Goal: Check status: Check status

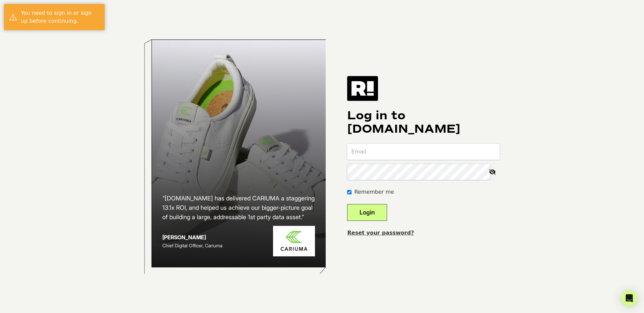
click at [381, 152] on input "email" at bounding box center [423, 152] width 153 height 16
type input "[EMAIL_ADDRESS][DOMAIN_NAME]"
click at [371, 210] on button "Login" at bounding box center [367, 212] width 40 height 17
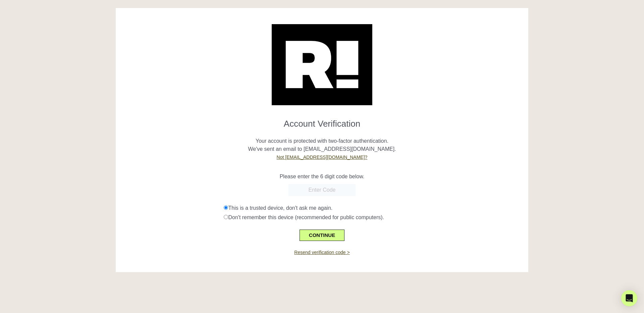
paste input "288351"
type input "288351"
click at [408, 192] on div "288351" at bounding box center [322, 190] width 403 height 12
click at [308, 238] on button "CONTINUE" at bounding box center [322, 235] width 45 height 11
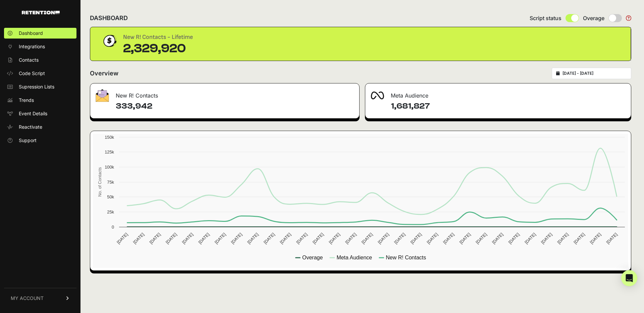
click at [590, 76] on input "2025-08-20 - 2025-09-19" at bounding box center [595, 73] width 64 height 5
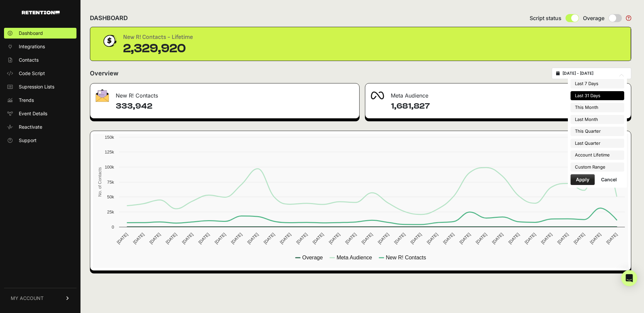
type input "2025-09-01"
type input "2025-09-30"
type input "2025-08-01"
type input "2025-08-31"
type input "2025-08-20"
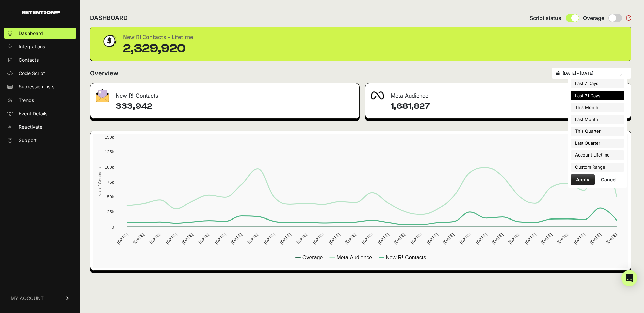
type input "2025-09-19"
type input "2025-07-01"
type input "2025-09-30"
type input "2025-08-20"
type input "2025-09-19"
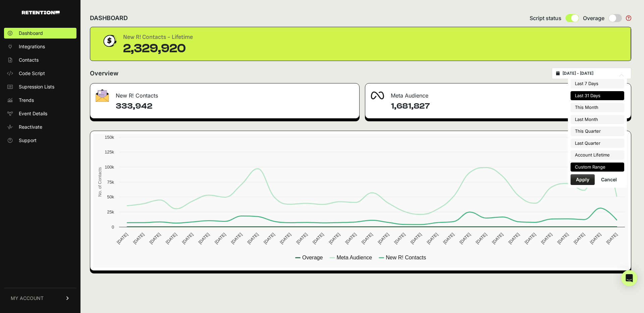
click at [587, 169] on li "Custom Range" at bounding box center [598, 167] width 54 height 9
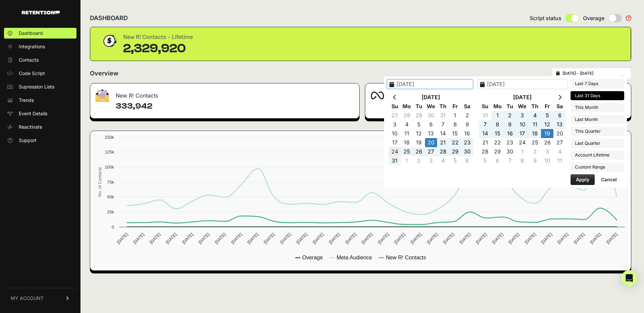
type input "2025-08-24"
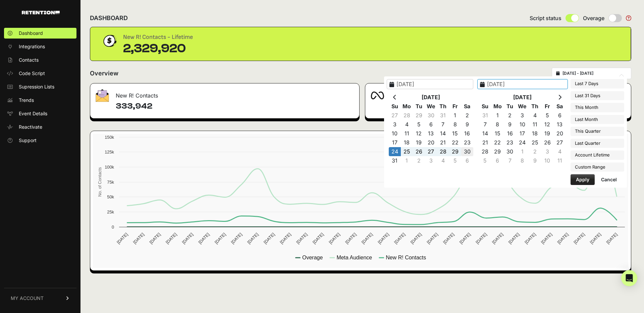
type input "2025-08-30"
type input "2025-08-24"
click at [588, 180] on button "Apply" at bounding box center [583, 180] width 24 height 11
type input "2025-08-24 - 2025-08-30"
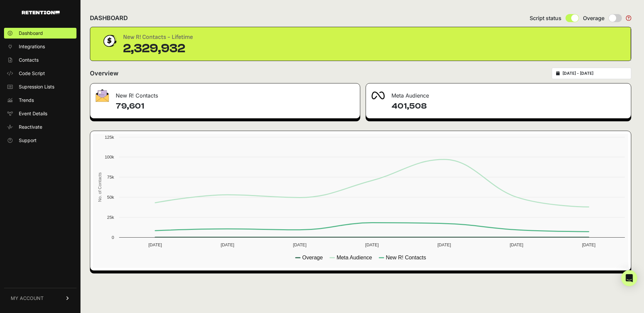
type input "2025-08-24"
type input "2025-08-30"
click at [589, 74] on input "2025-08-24 - 2025-08-30" at bounding box center [595, 73] width 64 height 5
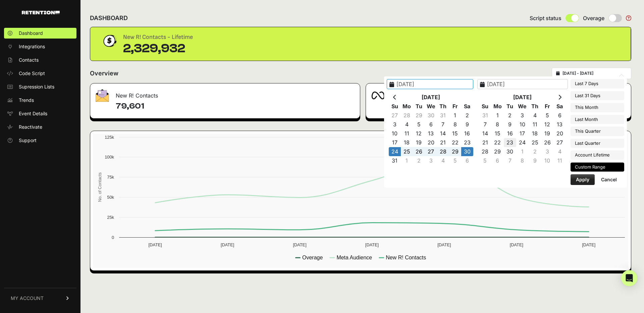
type input "2025-09-13"
type input "2025-09-19"
type input "2025-08-24"
type input "2025-08-30"
type input "2025-08-31"
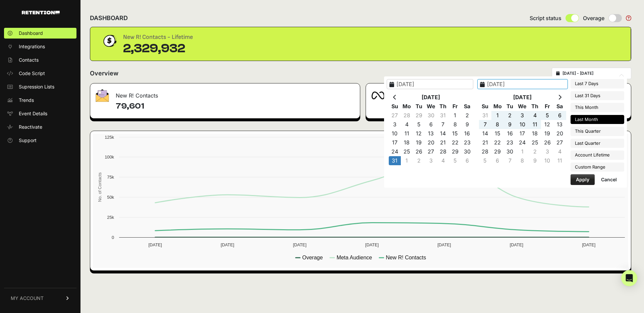
type input "2025-09-13"
type input "2025-08-01"
type input "2025-08-31"
type input "2025-09-06"
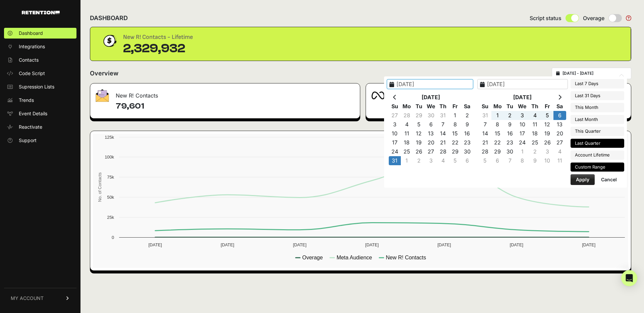
type input "2025-07-01"
type input "2025-09-30"
type input "2025-04-01"
type input "2025-06-30"
type input "2024-12-23"
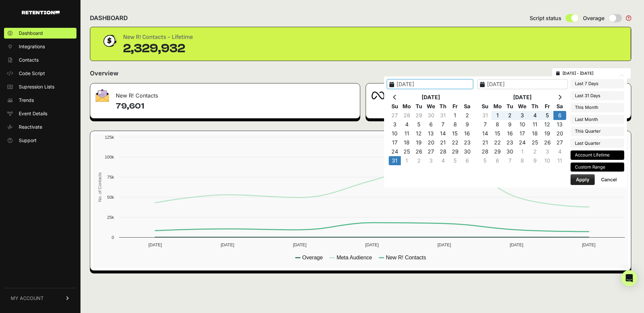
type input "2025-09-19"
type input "2025-08-31"
type input "2025-09-06"
click at [584, 180] on button "Apply" at bounding box center [583, 180] width 24 height 11
type input "2025-08-31 - 2025-09-06"
